Goal: Task Accomplishment & Management: Use online tool/utility

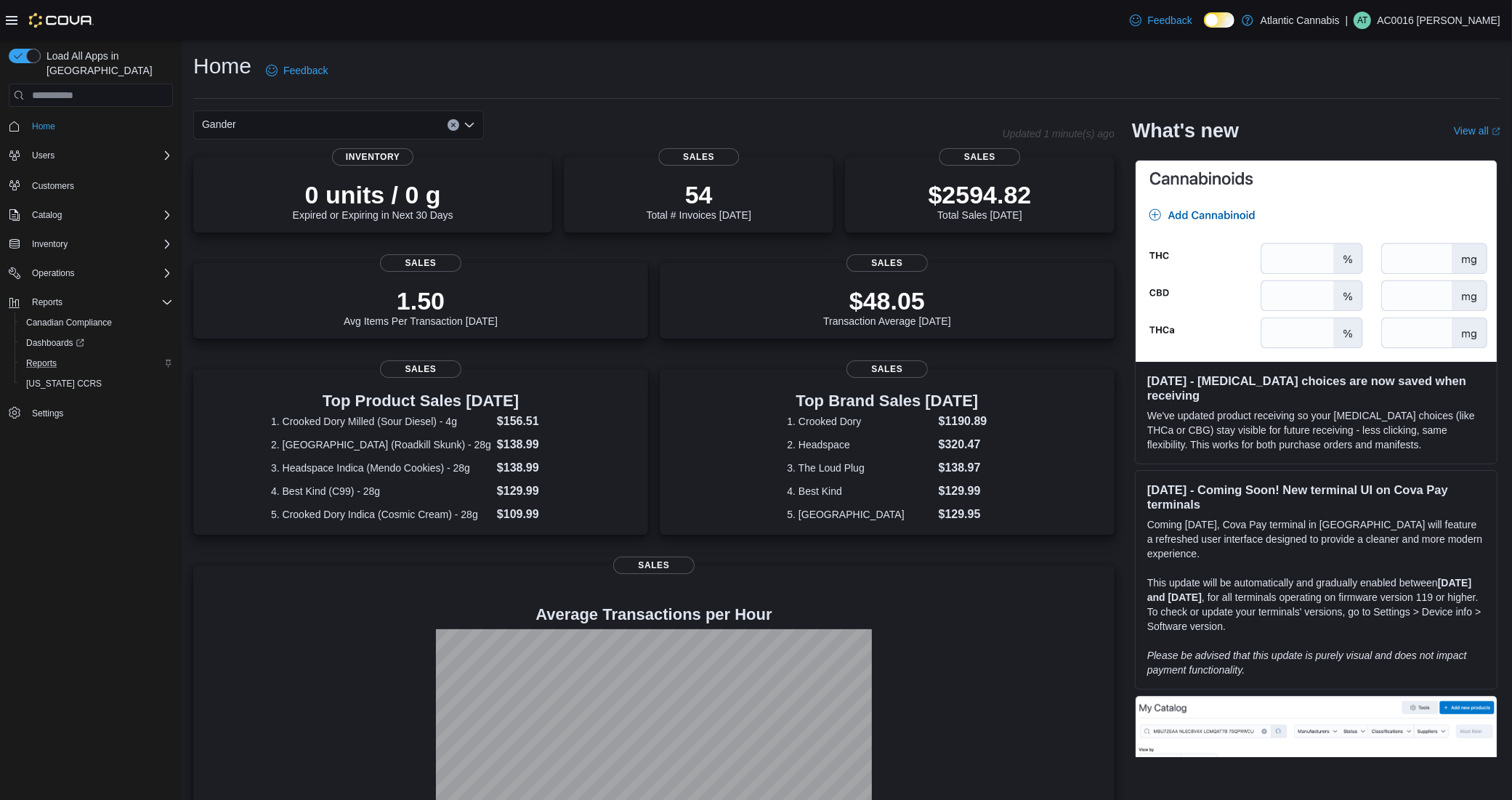
click at [82, 354] on div "Reports" at bounding box center [96, 363] width 152 height 17
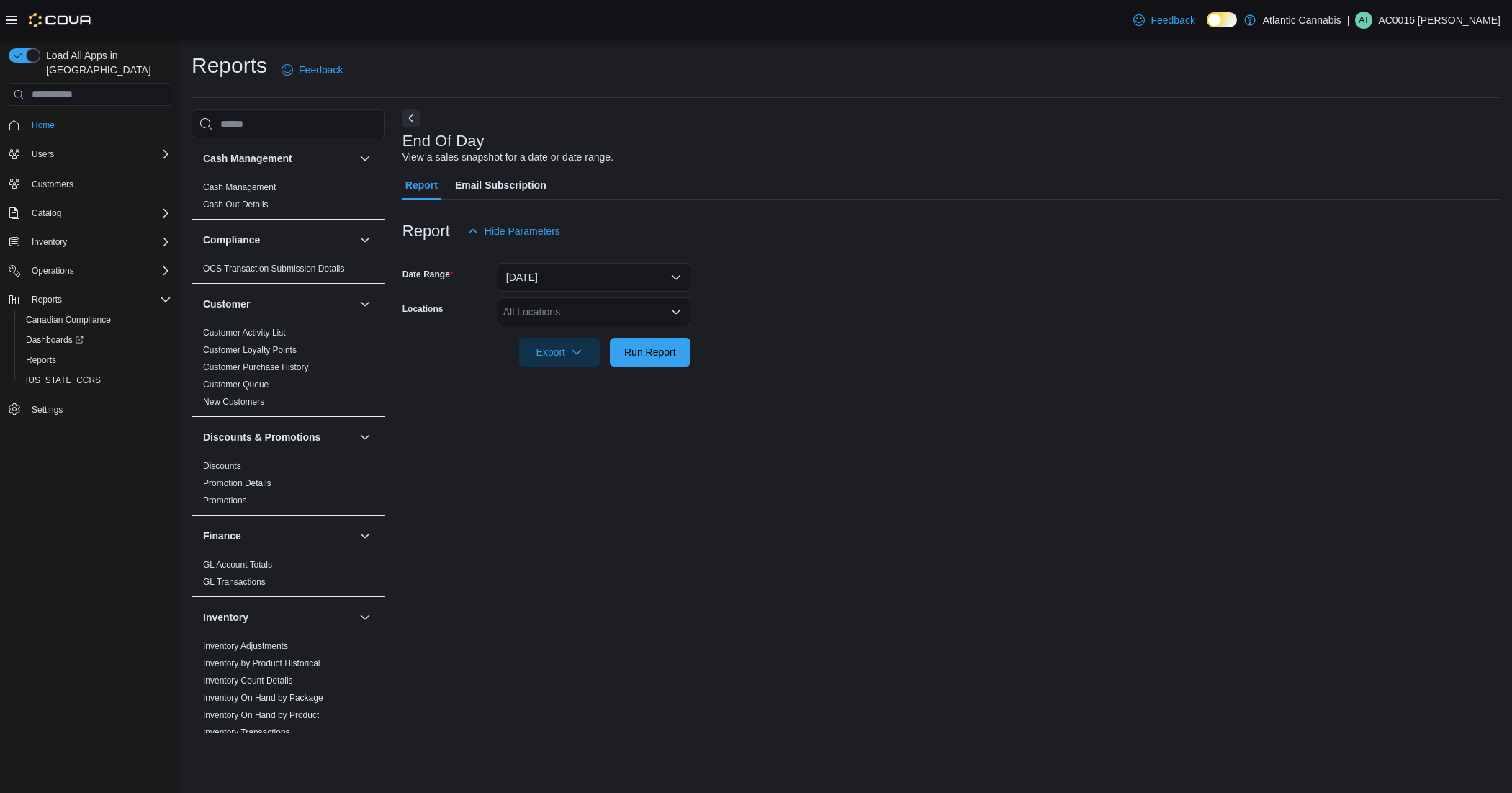
click at [585, 317] on div "All Locations" at bounding box center [594, 311] width 193 height 28
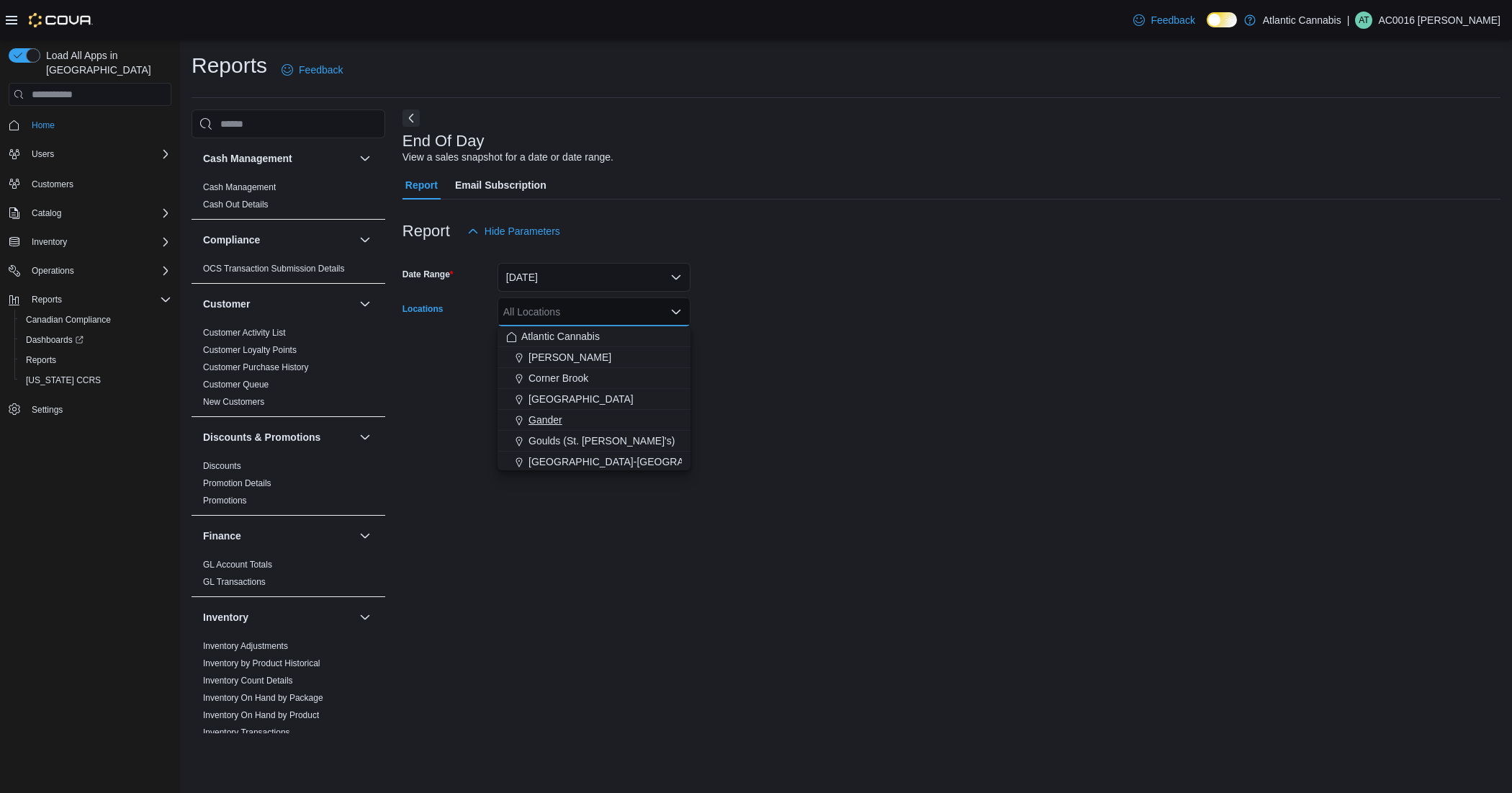
click at [550, 413] on span "Gander" at bounding box center [545, 420] width 34 height 15
click at [790, 380] on div at bounding box center [952, 375] width 1098 height 17
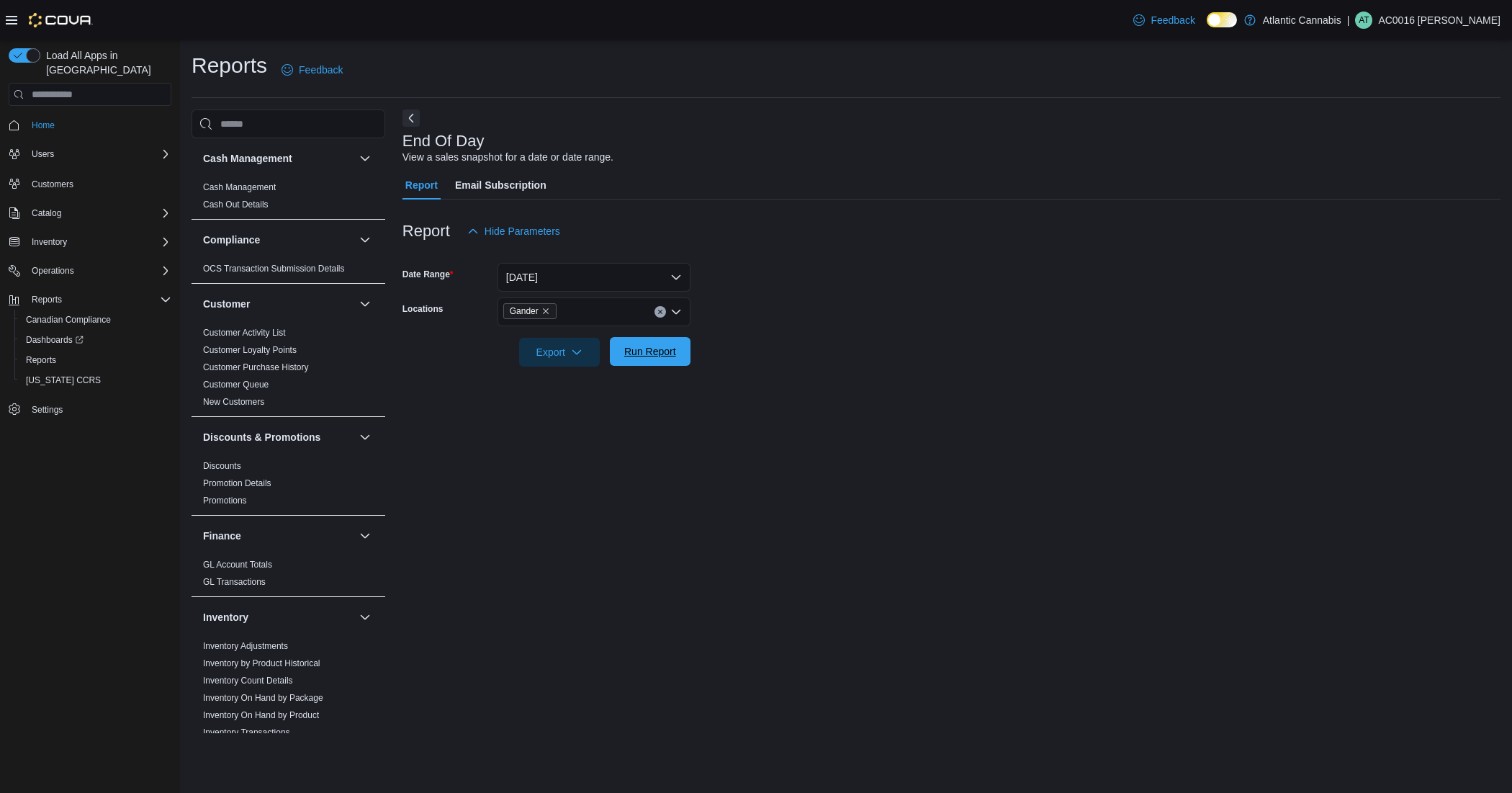
click at [625, 351] on span "Run Report" at bounding box center [650, 351] width 52 height 15
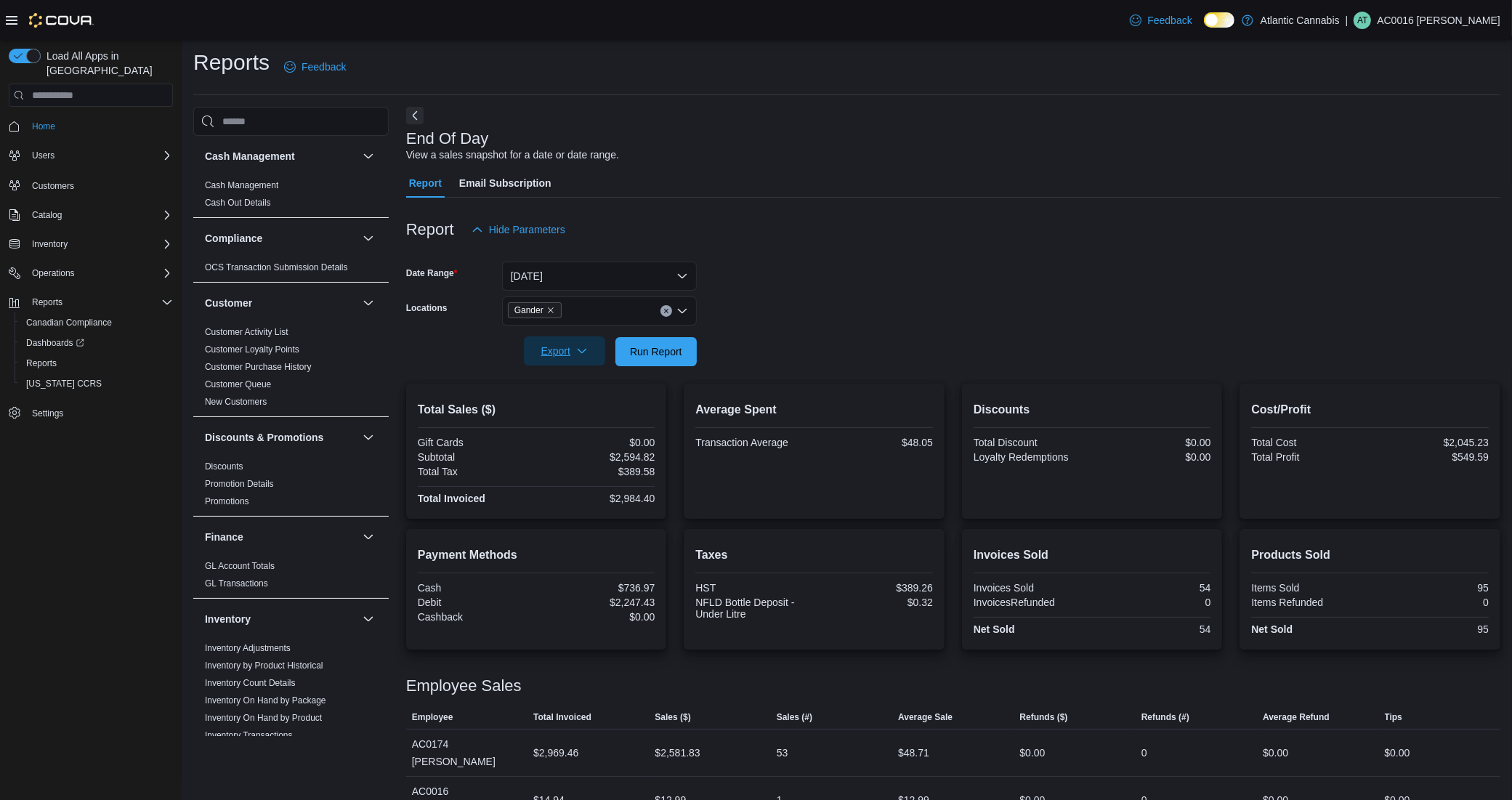
scroll to position [5, 0]
